Goal: Find specific page/section: Find specific page/section

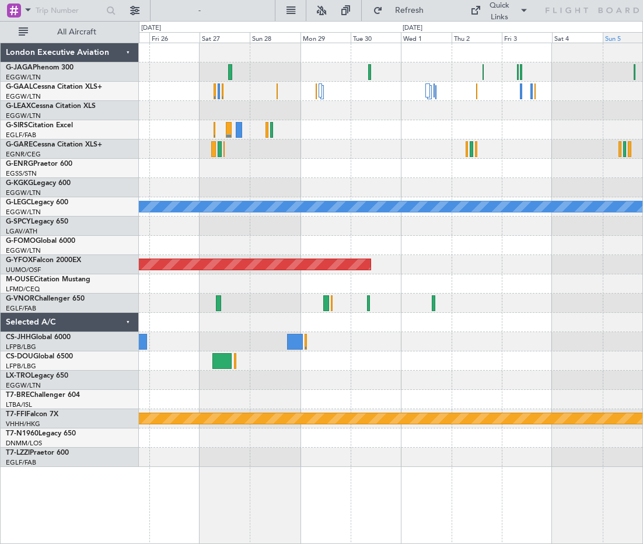
drag, startPoint x: 284, startPoint y: 26, endPoint x: 619, endPoint y: 42, distance: 335.2
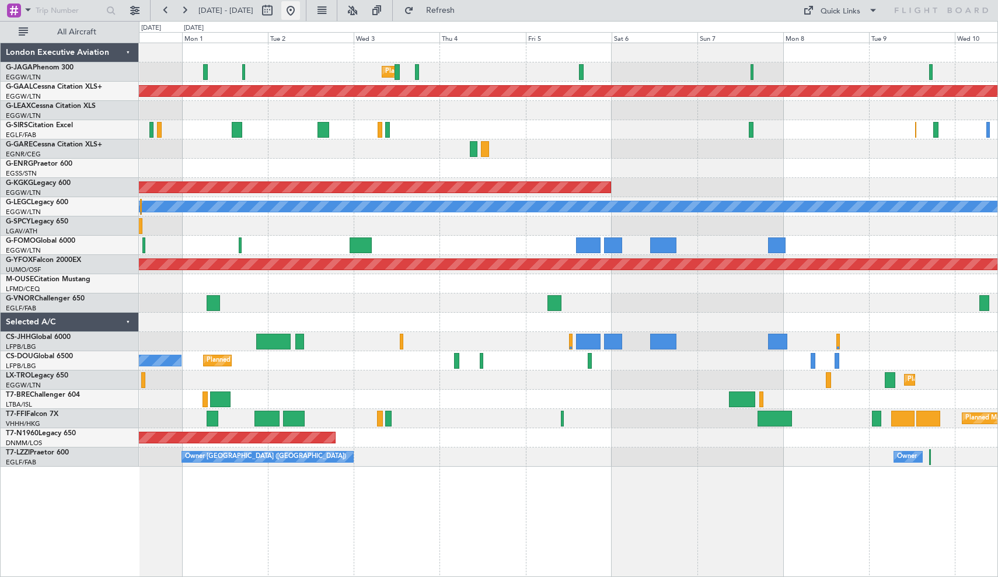
click at [300, 11] on button at bounding box center [290, 10] width 19 height 19
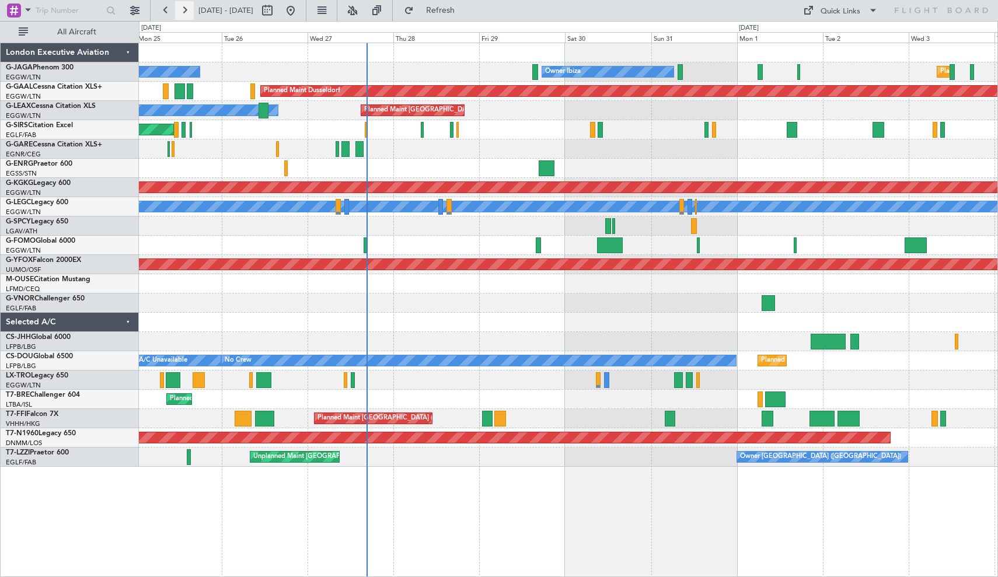
click at [184, 9] on button at bounding box center [184, 10] width 19 height 19
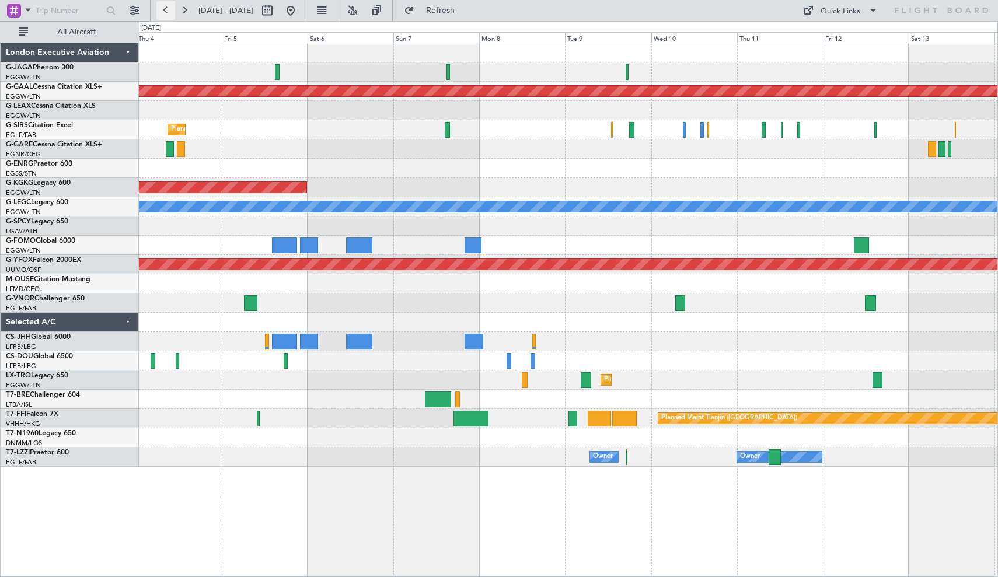
click at [351, 298] on div at bounding box center [568, 302] width 858 height 19
click at [186, 13] on button at bounding box center [184, 10] width 19 height 19
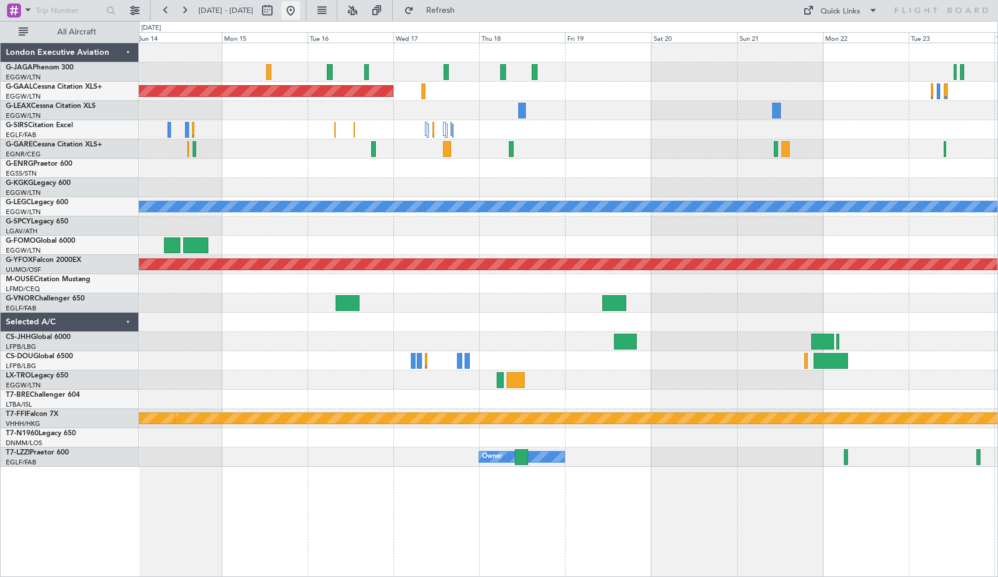
click at [300, 10] on button at bounding box center [290, 10] width 19 height 19
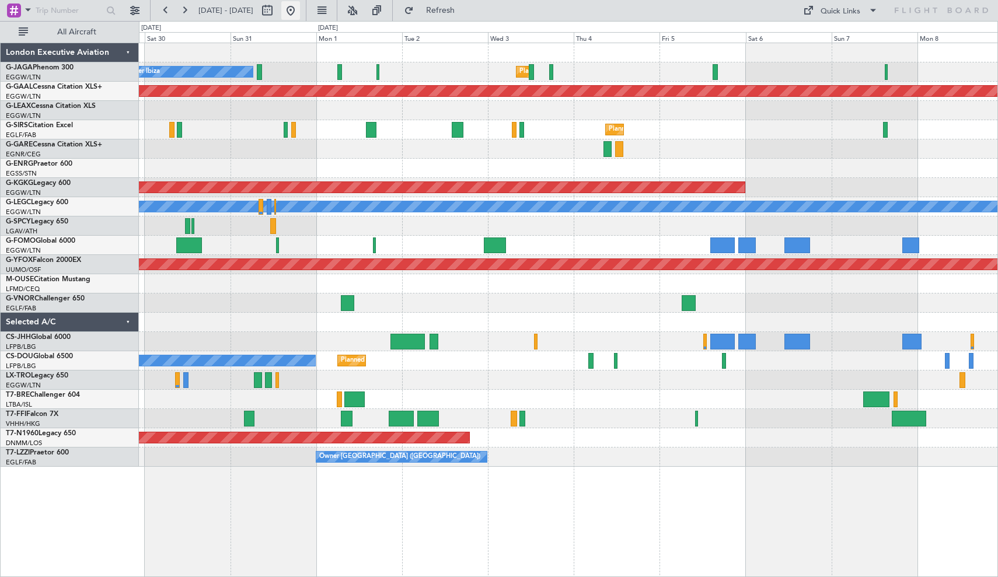
click at [300, 12] on button at bounding box center [290, 10] width 19 height 19
